Goal: Task Accomplishment & Management: Complete application form

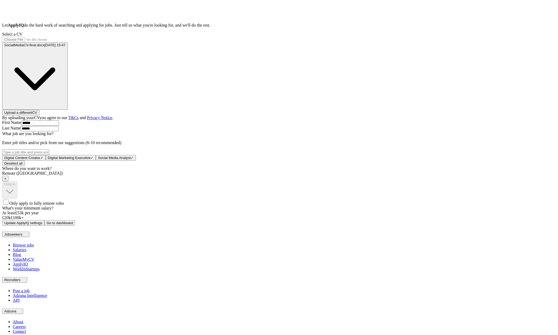
scroll to position [118, 0]
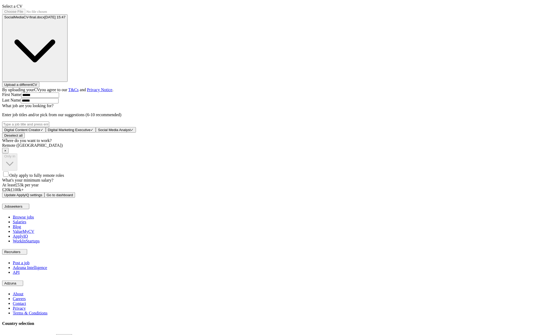
click at [6, 153] on span "×" at bounding box center [5, 151] width 2 height 4
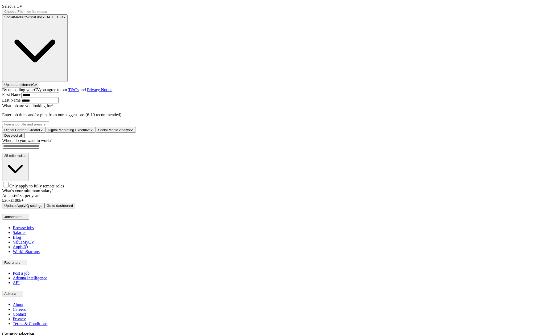
click at [44, 209] on button "Update ApplyIQ settings" at bounding box center [23, 206] width 42 height 6
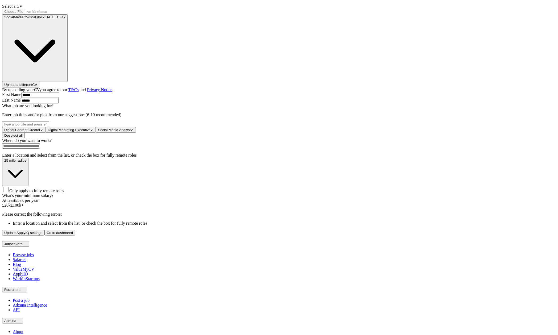
click at [40, 149] on input at bounding box center [21, 146] width 38 height 5
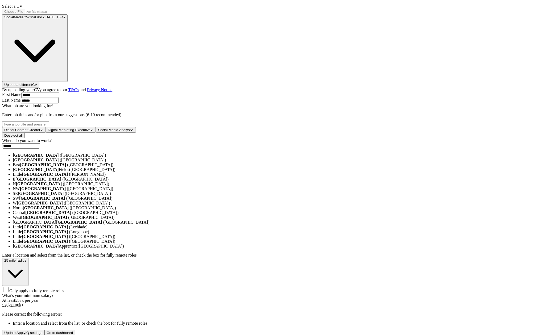
type input "******"
click at [2, 330] on button "Update ApplyIQ settings" at bounding box center [23, 333] width 42 height 6
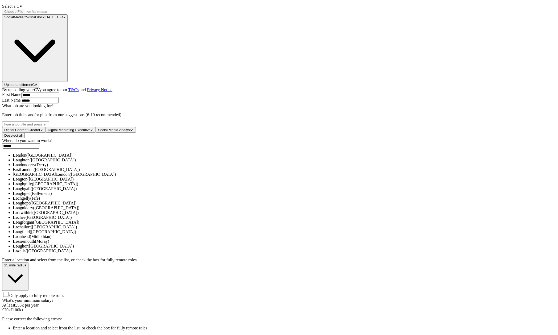
click at [228, 158] on li "Lo ndon (UK)" at bounding box center [284, 155] width 543 height 5
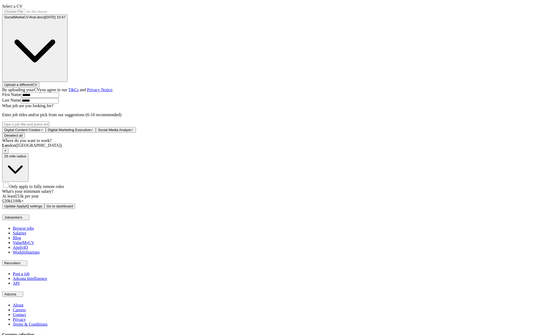
click at [426, 169] on div "ApplyIQ Let ApplyIQ do the hard work of searching and applying for jobs. Just t…" at bounding box center [279, 77] width 554 height 263
click at [44, 209] on button "Update ApplyIQ settings" at bounding box center [23, 207] width 42 height 6
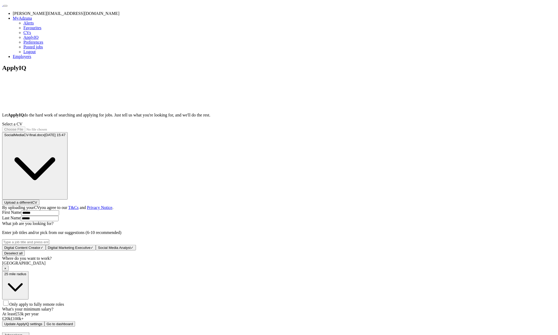
click at [425, 251] on div "ApplyIQ Let ApplyIQ do the hard work of searching and applying for jobs. Just t…" at bounding box center [279, 195] width 554 height 263
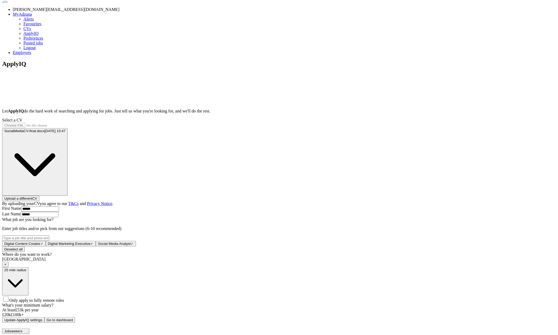
scroll to position [5, 0]
click at [464, 247] on div "ApplyIQ Let ApplyIQ do the hard work of searching and applying for jobs. Just t…" at bounding box center [279, 191] width 554 height 263
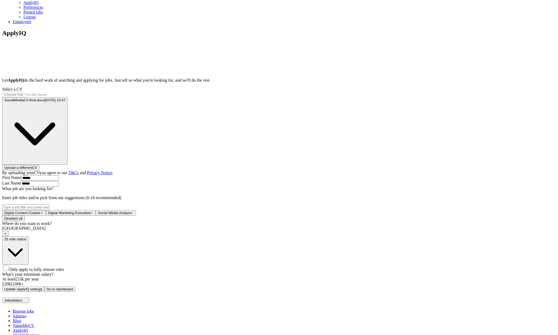
scroll to position [44, 0]
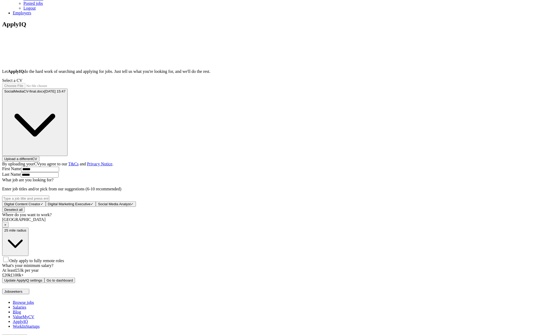
click at [64, 262] on span "Only apply to fully remote roles" at bounding box center [36, 261] width 55 height 5
click at [496, 158] on div "ApplyIQ Let ApplyIQ do the hard work of searching and applying for jobs. Just t…" at bounding box center [279, 151] width 554 height 261
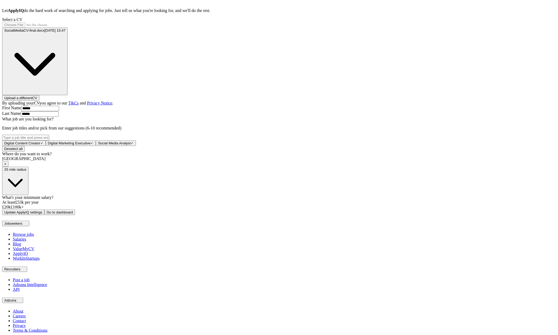
scroll to position [105, 0]
click at [6, 166] on span "×" at bounding box center [5, 164] width 2 height 4
click at [44, 215] on button "Update ApplyIQ settings" at bounding box center [23, 212] width 42 height 6
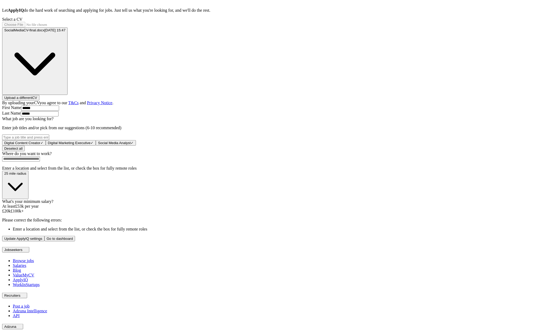
scroll to position [160, 0]
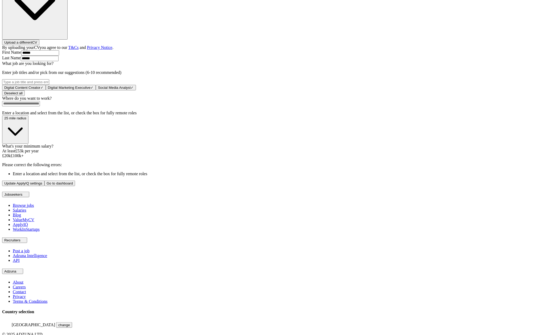
click at [105, 155] on div "ApplyIQ Let ApplyIQ do the hard work of searching and applying for jobs. Just t…" at bounding box center [279, 45] width 554 height 282
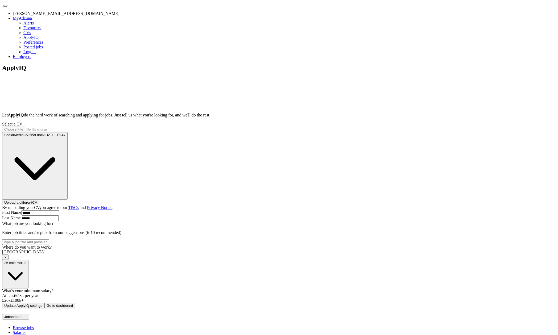
scroll to position [118, 0]
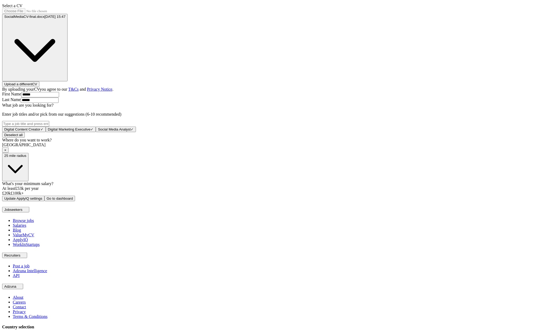
click at [270, 153] on div "London ×" at bounding box center [279, 148] width 554 height 10
click at [6, 152] on span "×" at bounding box center [5, 150] width 2 height 4
click at [461, 201] on div "ApplyIQ Let ApplyIQ do the hard work of searching and applying for jobs. Just t…" at bounding box center [279, 73] width 554 height 255
click at [287, 201] on form "Select a CV SocialMediaCV-final.docx 03/06/2025, 15:47 Upload a different CV By…" at bounding box center [279, 102] width 554 height 198
click at [44, 201] on button "Update ApplyIQ settings" at bounding box center [23, 198] width 42 height 6
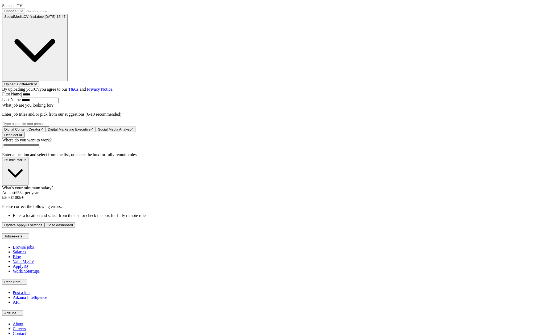
click at [429, 143] on div "ApplyIQ Let ApplyIQ do the hard work of searching and applying for jobs. Just t…" at bounding box center [279, 87] width 554 height 282
click at [122, 225] on div "ApplyIQ Let ApplyIQ do the hard work of searching and applying for jobs. Just t…" at bounding box center [279, 87] width 554 height 282
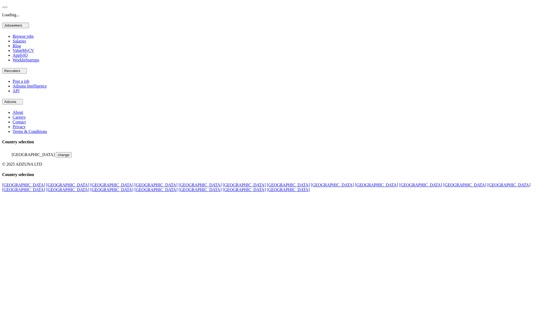
scroll to position [118, 0]
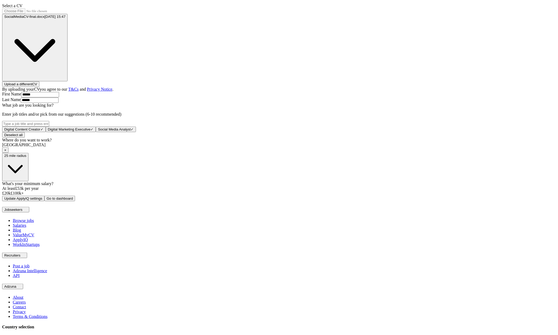
click at [6, 152] on span "×" at bounding box center [5, 150] width 2 height 4
click at [154, 201] on div "ApplyIQ Let ApplyIQ do the hard work of searching and applying for jobs. Just t…" at bounding box center [279, 73] width 554 height 255
click at [44, 201] on button "Update ApplyIQ settings" at bounding box center [23, 198] width 42 height 6
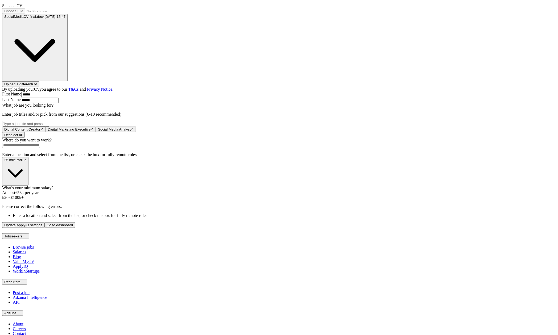
click at [140, 166] on div "ApplyIQ Let ApplyIQ do the hard work of searching and applying for jobs. Just t…" at bounding box center [279, 87] width 554 height 282
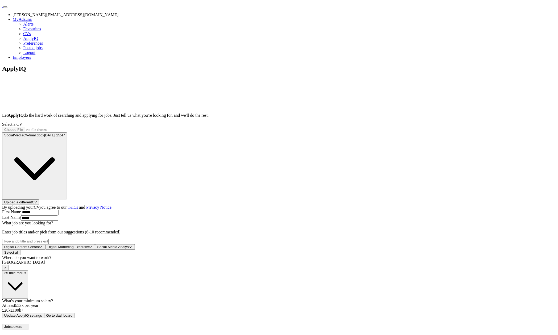
scroll to position [118, 0]
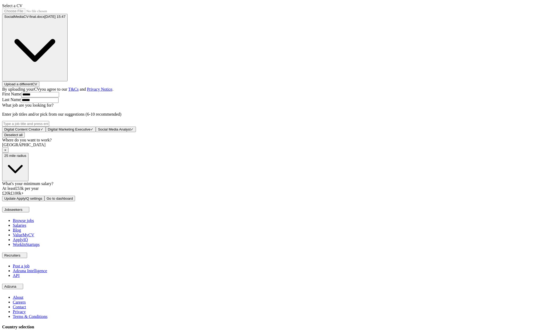
click at [242, 153] on div "London ×" at bounding box center [279, 148] width 554 height 10
click at [6, 152] on span "×" at bounding box center [5, 150] width 2 height 4
click at [420, 184] on div "ApplyIQ Let ApplyIQ do the hard work of searching and applying for jobs. Just t…" at bounding box center [279, 73] width 554 height 255
click at [28, 172] on button "25 mile radius" at bounding box center [15, 167] width 26 height 28
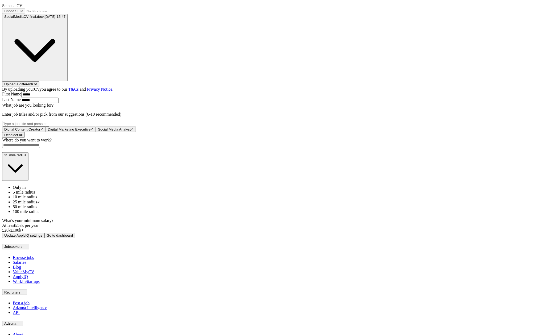
click at [400, 157] on div "ApplyIQ Let ApplyIQ do the hard work of searching and applying for jobs. Just t…" at bounding box center [279, 92] width 554 height 293
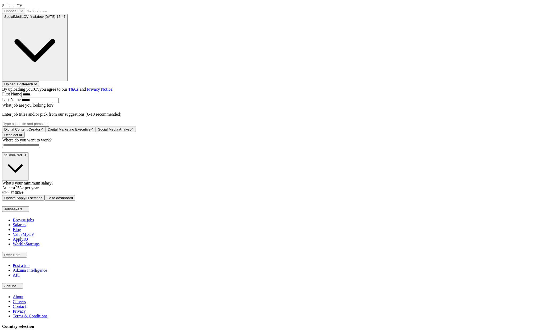
click at [169, 159] on div "ApplyIQ Let ApplyIQ do the hard work of searching and applying for jobs. Just t…" at bounding box center [279, 73] width 554 height 255
click at [254, 150] on div "Where do you want to work? 25 mile radius" at bounding box center [279, 159] width 554 height 43
click at [40, 148] on input at bounding box center [21, 145] width 38 height 5
click at [394, 147] on div "ApplyIQ Let ApplyIQ do the hard work of searching and applying for jobs. Just t…" at bounding box center [279, 73] width 554 height 255
click at [6, 152] on span "×" at bounding box center [5, 150] width 2 height 4
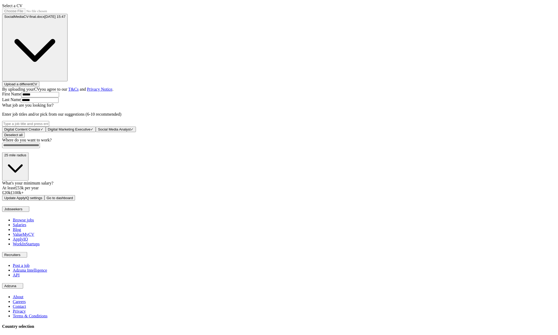
click at [40, 148] on input at bounding box center [21, 145] width 38 height 5
click at [405, 173] on div "ApplyIQ Let ApplyIQ do the hard work of searching and applying for jobs. Just t…" at bounding box center [279, 73] width 554 height 255
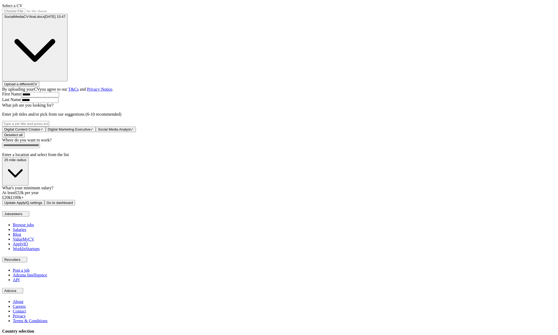
click at [95, 120] on div "ApplyIQ Let ApplyIQ do the hard work of searching and applying for jobs. Just t…" at bounding box center [279, 76] width 554 height 260
